Goal: Information Seeking & Learning: Learn about a topic

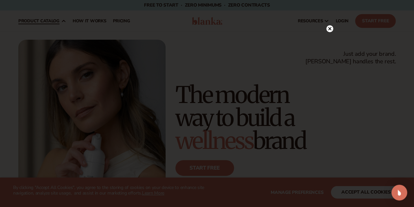
click at [326, 30] on icon at bounding box center [326, 28] width 7 height 7
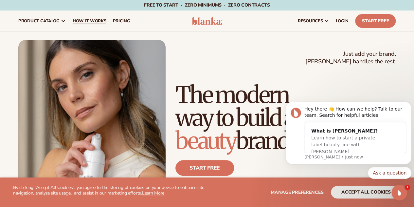
click at [100, 26] on link "How It Works" at bounding box center [89, 20] width 40 height 21
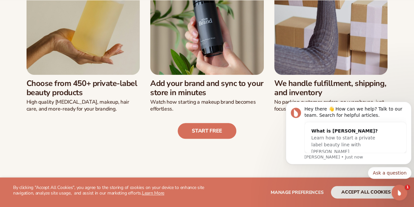
scroll to position [229, 0]
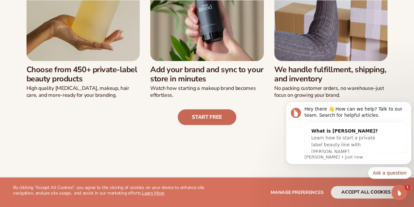
click at [207, 120] on link "Start free" at bounding box center [207, 117] width 59 height 16
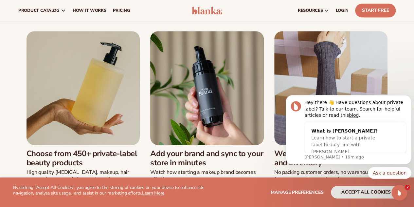
scroll to position [131, 0]
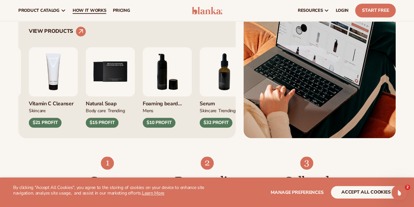
scroll to position [263, 0]
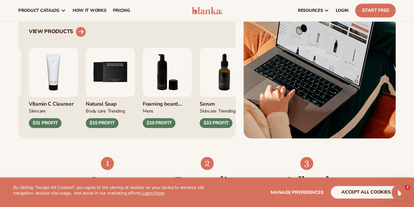
click at [58, 37] on link "VIEW PRODUCTS" at bounding box center [57, 32] width 57 height 10
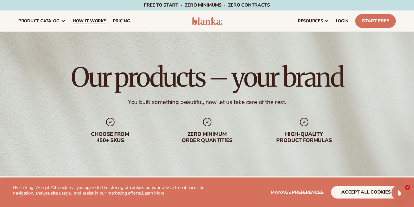
click at [84, 19] on span "How It Works" at bounding box center [90, 20] width 34 height 5
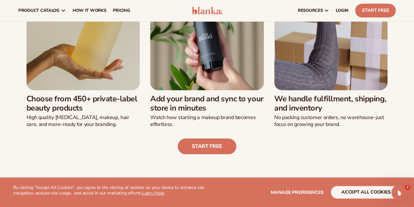
scroll to position [200, 0]
click at [57, 102] on h3 "Choose from 450+ private-label beauty products" at bounding box center [84, 103] width 114 height 19
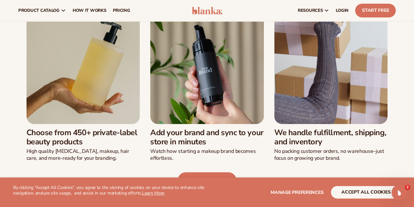
scroll to position [166, 0]
click at [56, 90] on img at bounding box center [84, 67] width 114 height 114
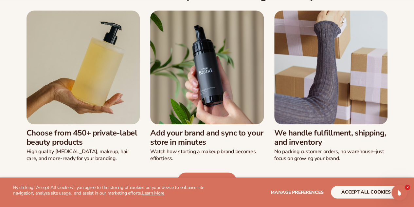
scroll to position [210, 0]
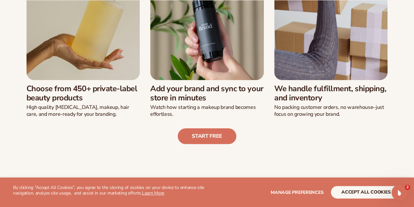
click at [75, 125] on div "Start free" at bounding box center [207, 131] width 378 height 26
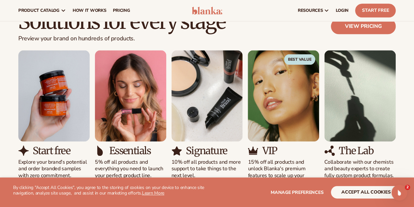
scroll to position [325, 0]
